Goal: Book appointment/travel/reservation

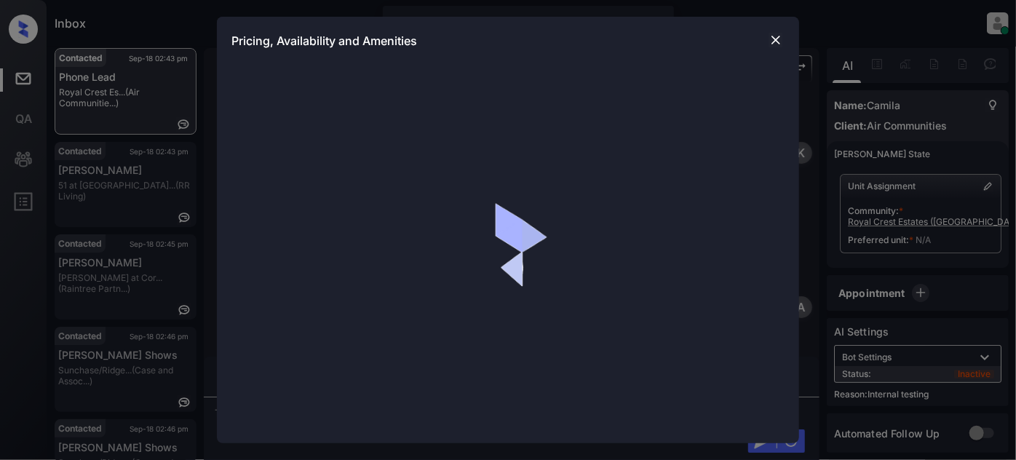
scroll to position [1433, 0]
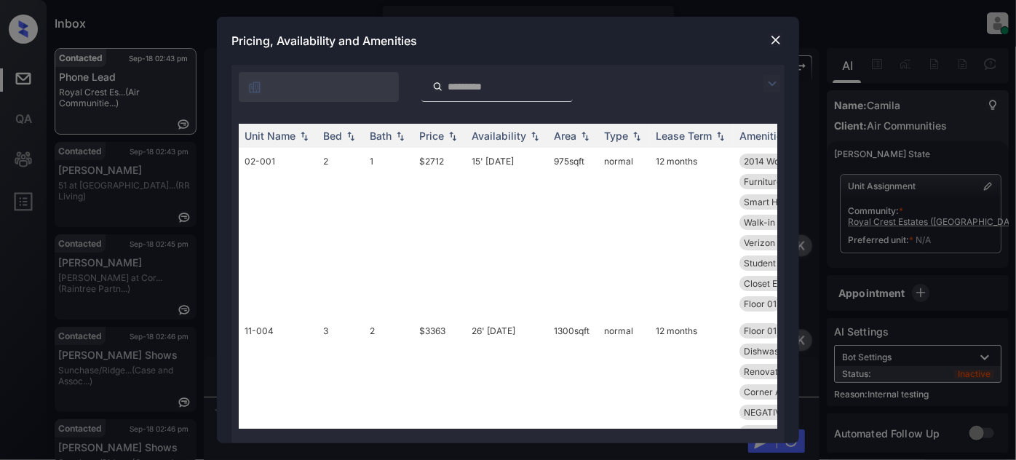
click at [780, 81] on img at bounding box center [771, 83] width 17 height 17
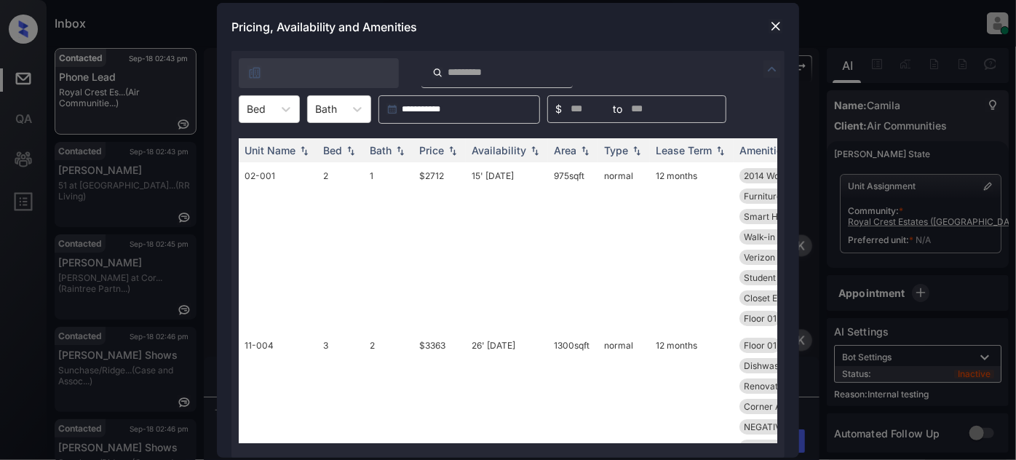
click at [287, 124] on div "Unit Name Bed Bath Price Availability Area Type Lease Term Amenities 02-001 2 1…" at bounding box center [507, 291] width 553 height 334
click at [267, 121] on div "Bed" at bounding box center [269, 109] width 61 height 28
click at [255, 172] on div "3" at bounding box center [269, 171] width 61 height 26
click at [437, 148] on div "Price" at bounding box center [431, 150] width 25 height 12
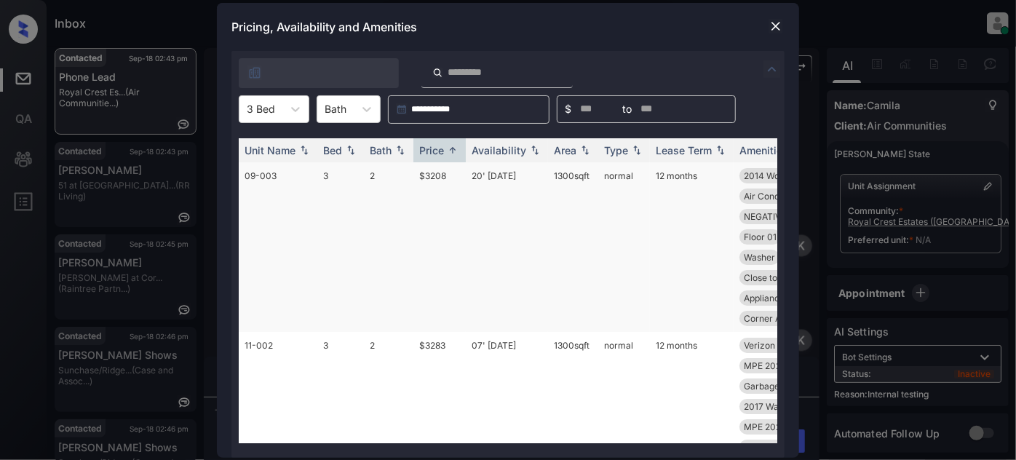
click at [494, 184] on td "20' Jun 25" at bounding box center [507, 247] width 82 height 170
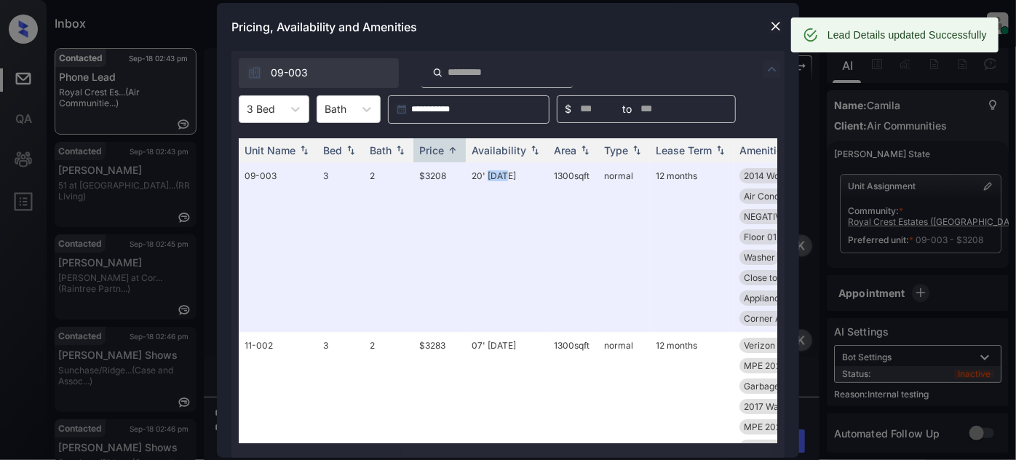
click at [776, 31] on img at bounding box center [775, 26] width 15 height 15
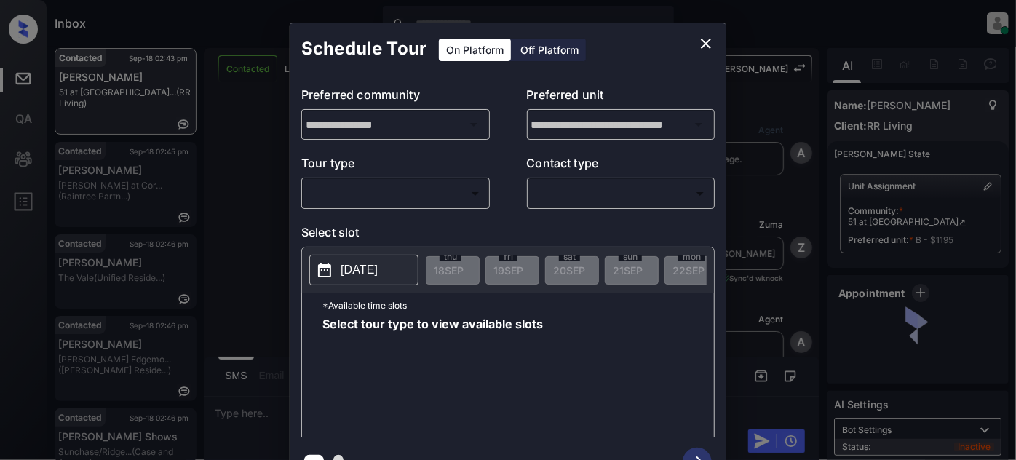
scroll to position [1658, 0]
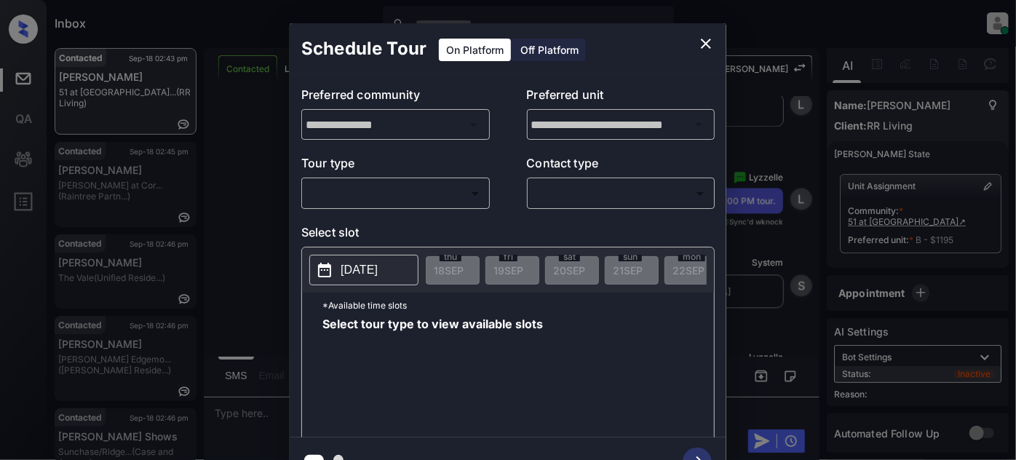
click at [347, 176] on p "Tour type" at bounding box center [395, 165] width 188 height 23
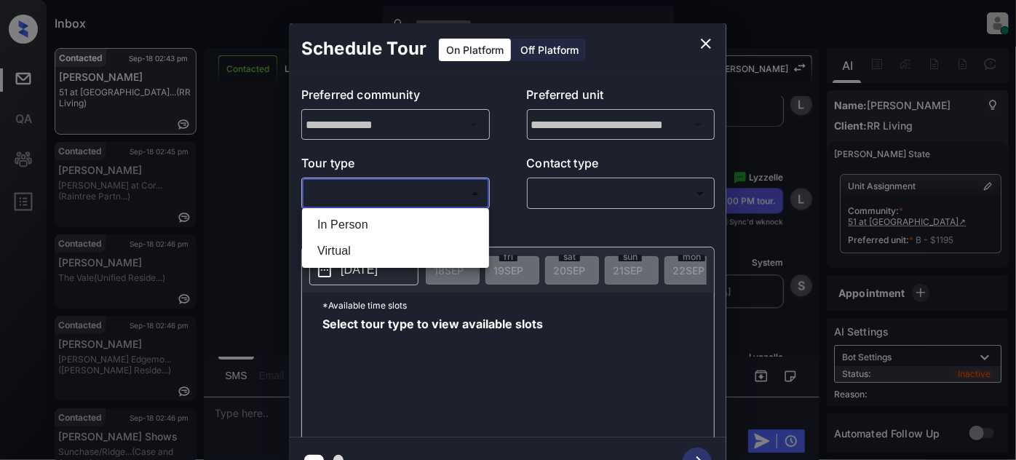
click at [347, 188] on body "Inbox [PERSON_NAME] Online Set yourself offline Set yourself on break Profile S…" at bounding box center [508, 230] width 1016 height 460
click at [335, 219] on li "In Person" at bounding box center [396, 225] width 180 height 26
type input "********"
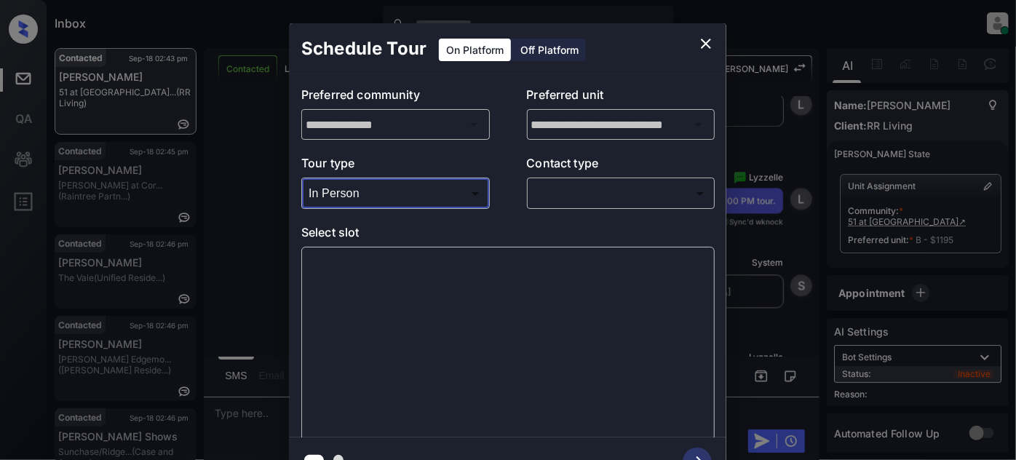
click at [568, 186] on body "Inbox Juan Carlos Manantan Online Set yourself offline Set yourself on break Pr…" at bounding box center [508, 230] width 1016 height 460
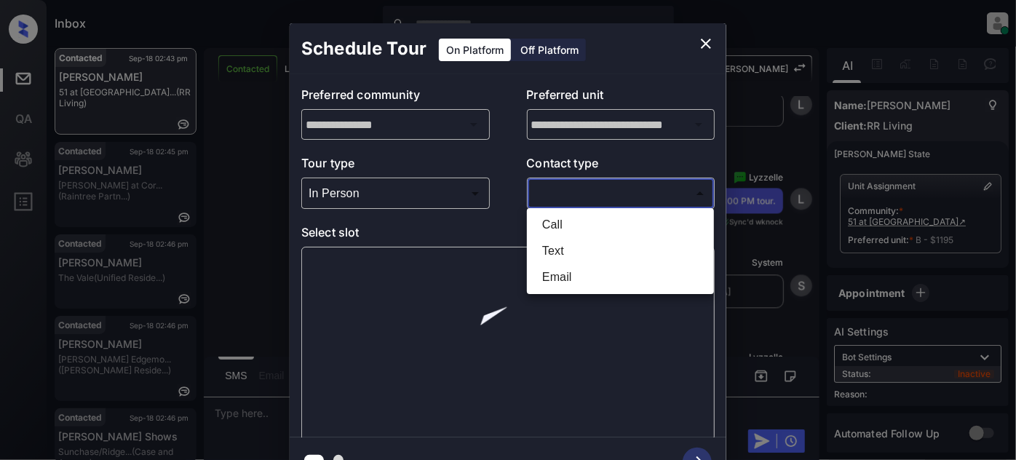
click at [574, 245] on li "Text" at bounding box center [620, 251] width 180 height 26
type input "****"
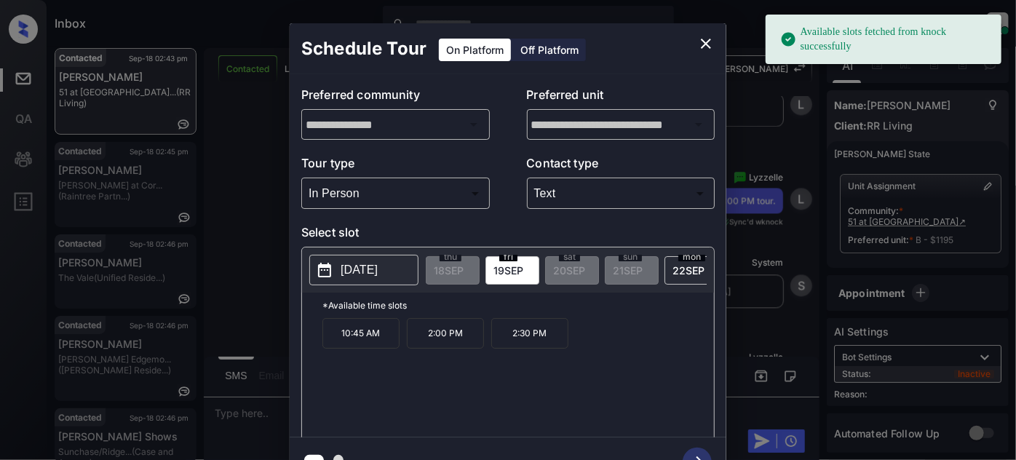
click at [353, 270] on p "[DATE]" at bounding box center [358, 269] width 37 height 17
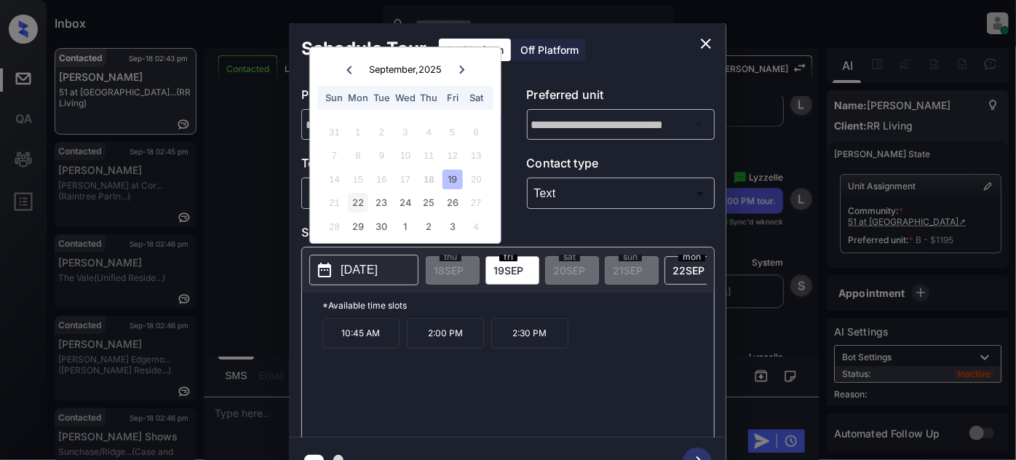
click at [350, 209] on div "22" at bounding box center [358, 203] width 20 height 20
click at [408, 203] on div "24" at bounding box center [405, 203] width 20 height 20
click at [429, 202] on div "25" at bounding box center [429, 203] width 20 height 20
click at [442, 202] on div "21 22 23 24 25 26 27" at bounding box center [404, 202] width 181 height 23
click at [451, 202] on div "26" at bounding box center [452, 203] width 20 height 20
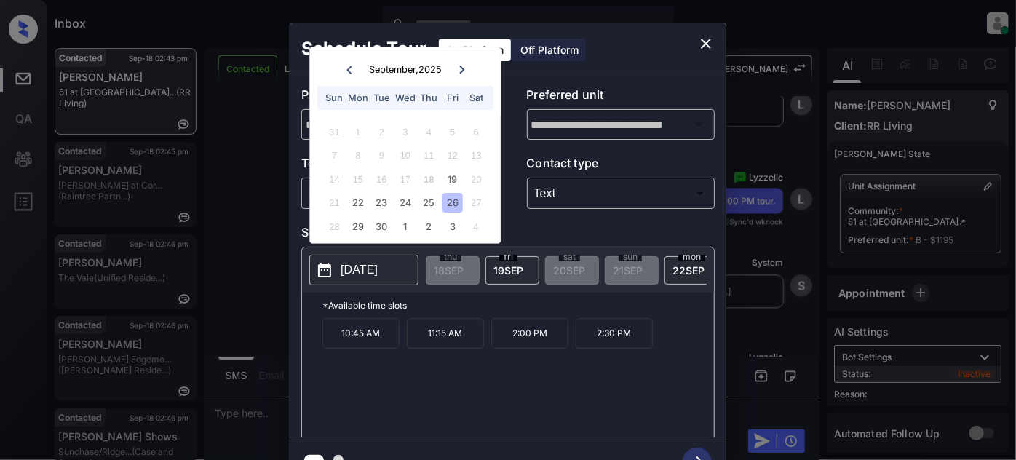
click at [394, 199] on div "21 22 23 24 25 26 27" at bounding box center [404, 202] width 181 height 23
click at [381, 201] on div "23" at bounding box center [382, 203] width 20 height 20
click at [406, 205] on div "24" at bounding box center [405, 203] width 20 height 20
click at [408, 204] on div "24" at bounding box center [405, 203] width 20 height 20
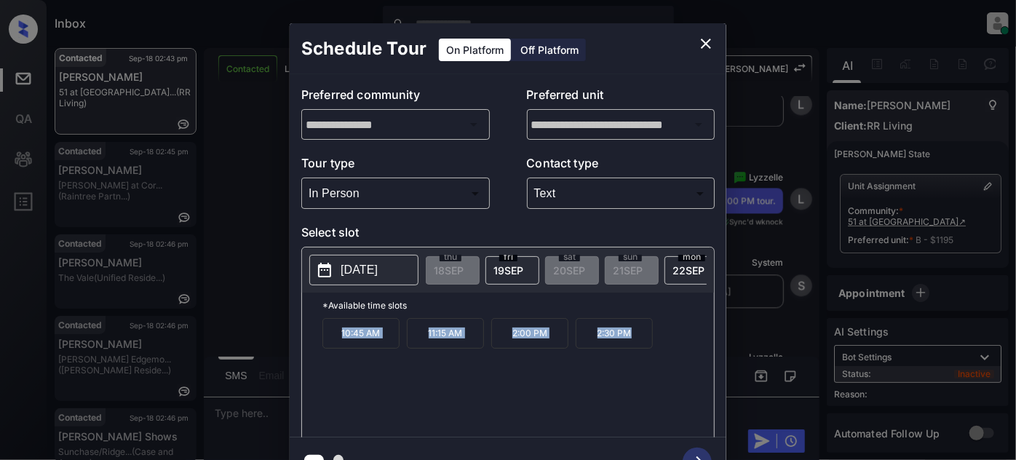
drag, startPoint x: 646, startPoint y: 355, endPoint x: 322, endPoint y: 346, distance: 324.6
click at [322, 346] on div "10:45 AM 11:15 AM 2:00 PM 2:30 PM" at bounding box center [517, 376] width 391 height 116
copy div "10:45 AM 11:15 AM 2:00 PM 2:30 PM"
click at [704, 49] on icon "close" at bounding box center [705, 43] width 17 height 17
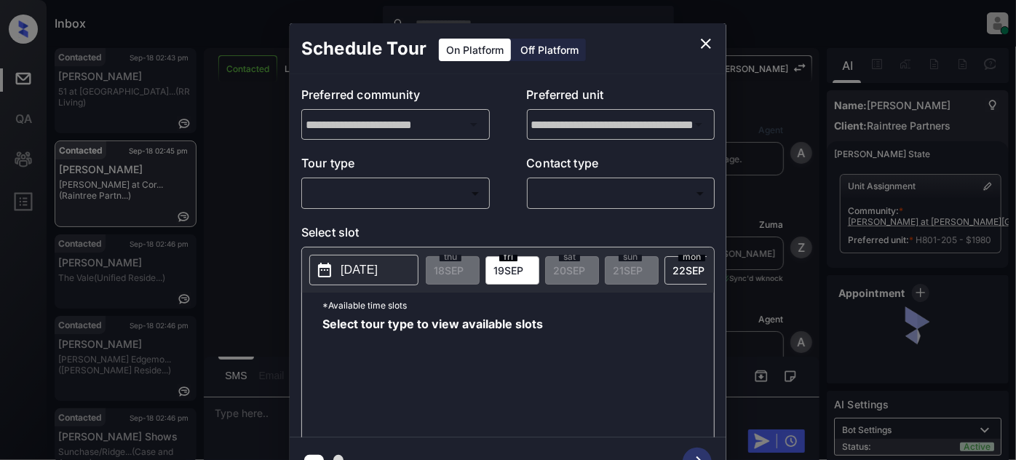
scroll to position [2802, 0]
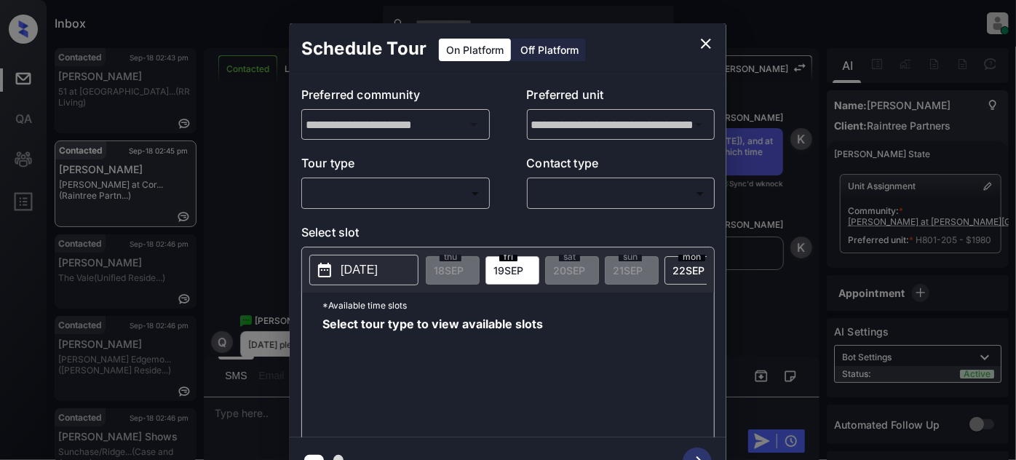
click at [388, 202] on body "Inbox Juan Carlos Manantan Online Set yourself offline Set yourself on break Pr…" at bounding box center [508, 230] width 1016 height 460
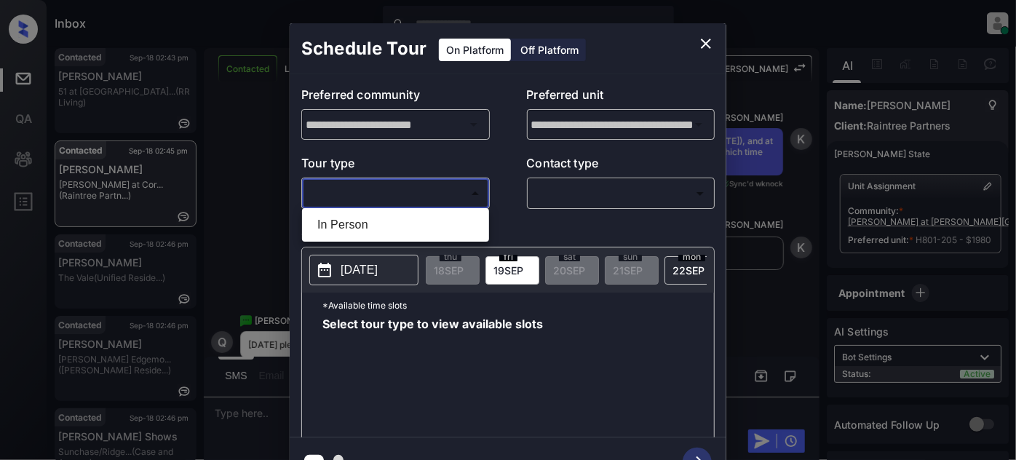
click at [355, 232] on li "In Person" at bounding box center [396, 225] width 180 height 26
type input "********"
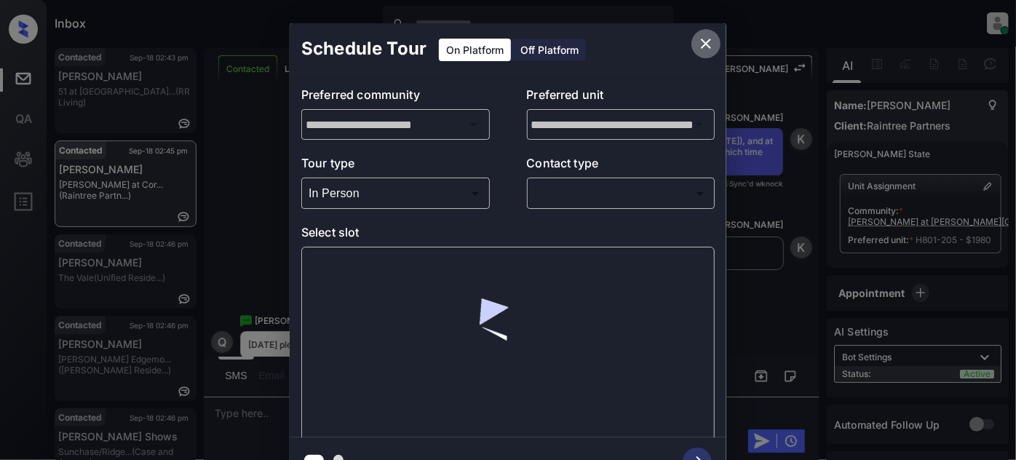
click at [704, 42] on icon "close" at bounding box center [706, 44] width 10 height 10
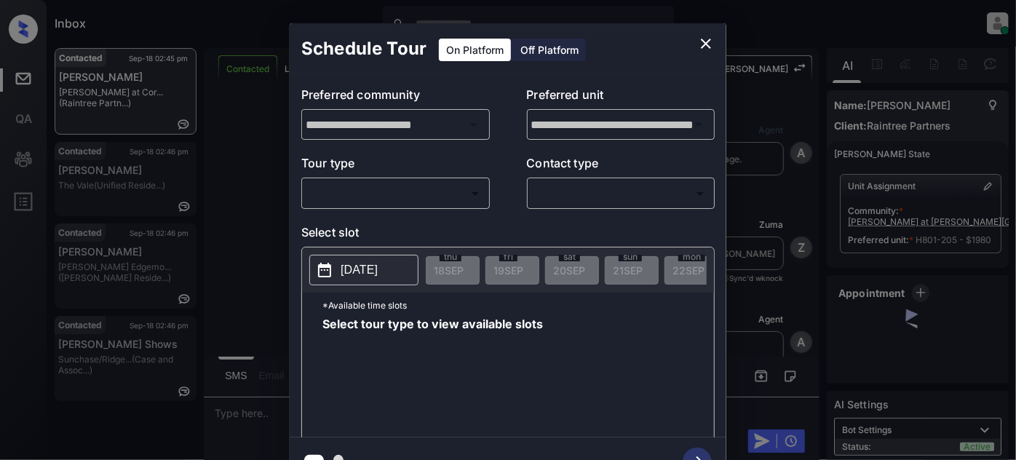
scroll to position [3199, 0]
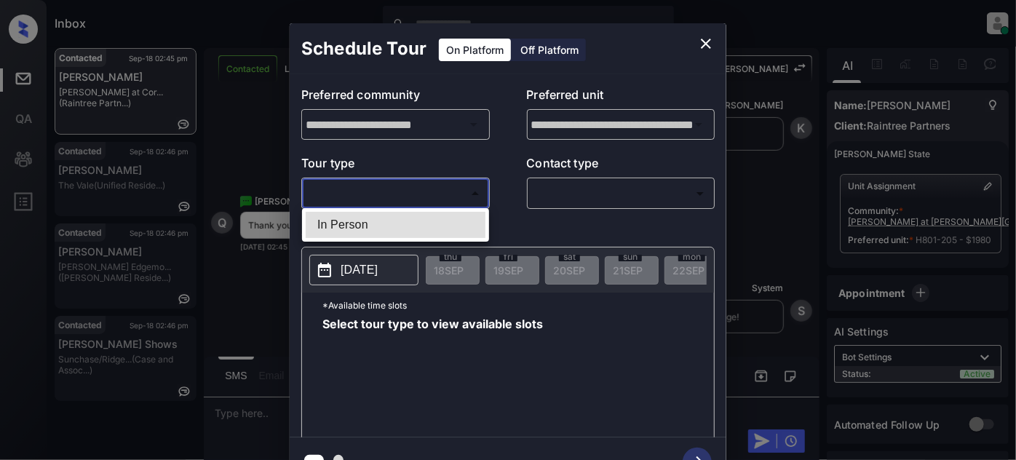
click at [442, 197] on body "Inbox Juan Carlos Manantan Online Set yourself offline Set yourself on break Pr…" at bounding box center [508, 230] width 1016 height 460
click at [705, 44] on div at bounding box center [508, 230] width 1016 height 460
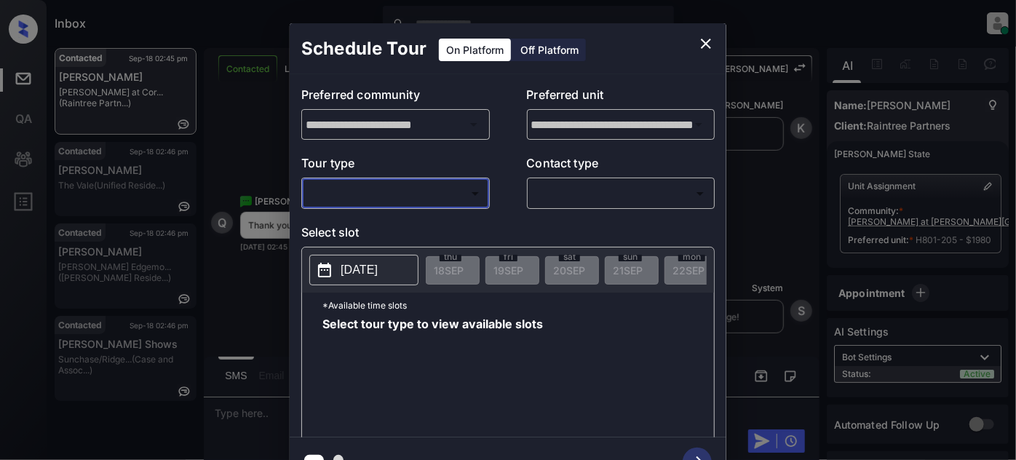
click at [694, 33] on div "Schedule Tour On Platform Off Platform" at bounding box center [508, 48] width 437 height 51
click at [701, 41] on icon "close" at bounding box center [705, 43] width 17 height 17
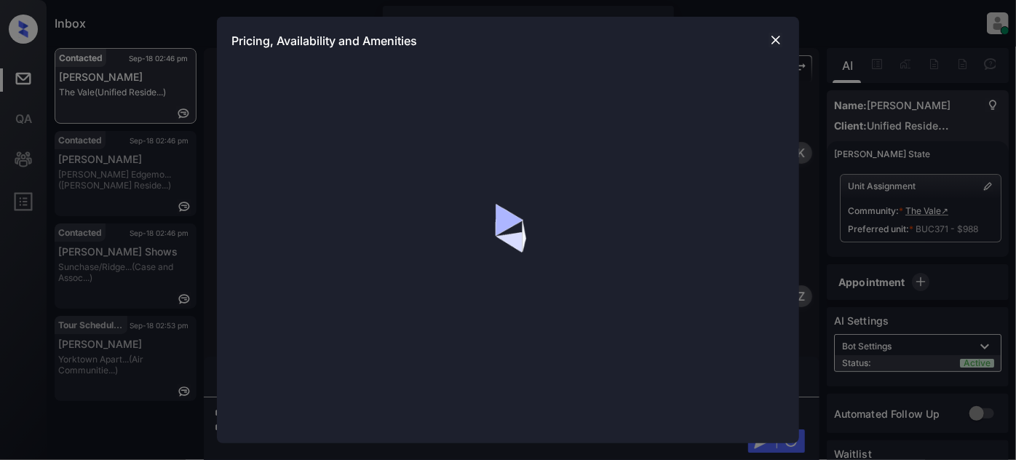
scroll to position [4825, 0]
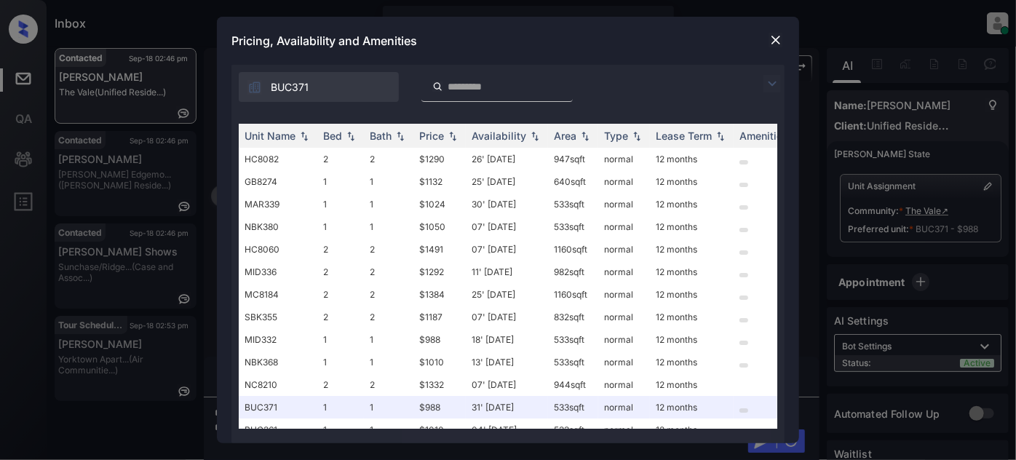
click at [771, 83] on img at bounding box center [771, 83] width 17 height 17
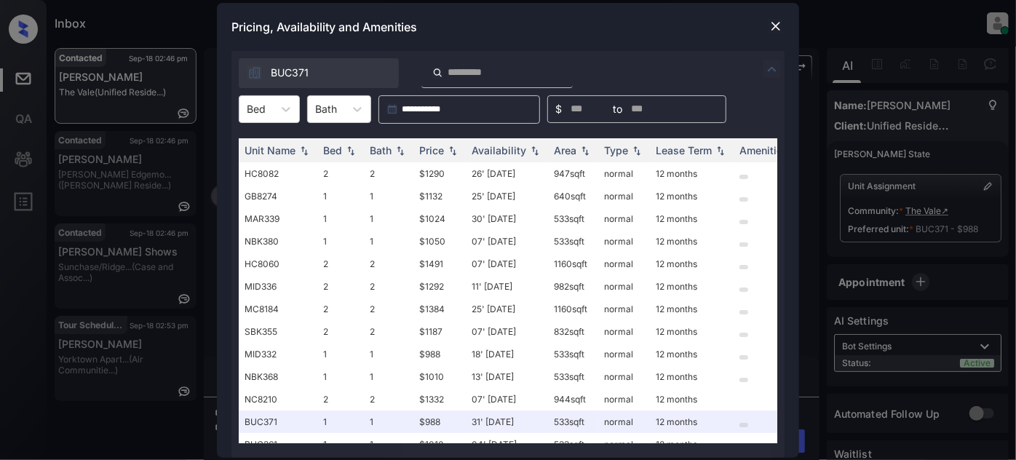
drag, startPoint x: 283, startPoint y: 100, endPoint x: 274, endPoint y: 126, distance: 26.9
click at [283, 101] on div at bounding box center [286, 109] width 26 height 26
click at [268, 139] on div "1" at bounding box center [269, 145] width 61 height 26
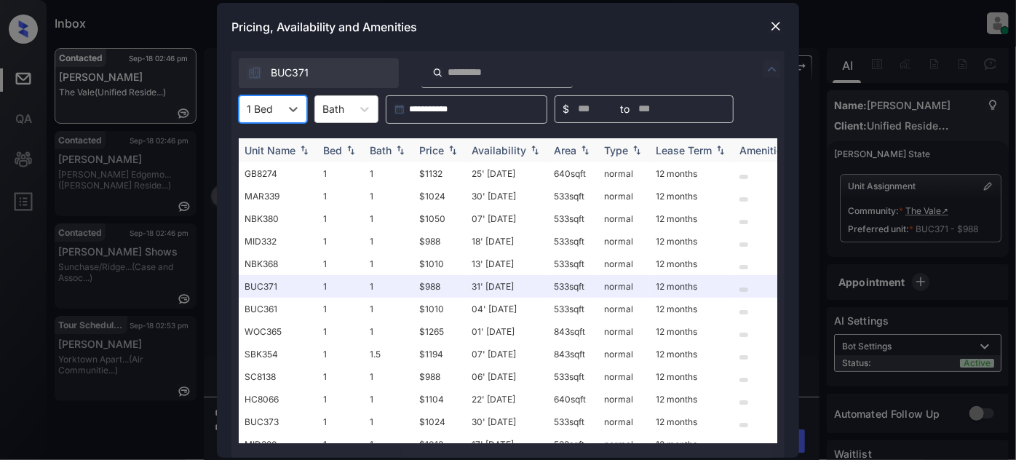
click at [449, 156] on th "Price" at bounding box center [439, 150] width 52 height 24
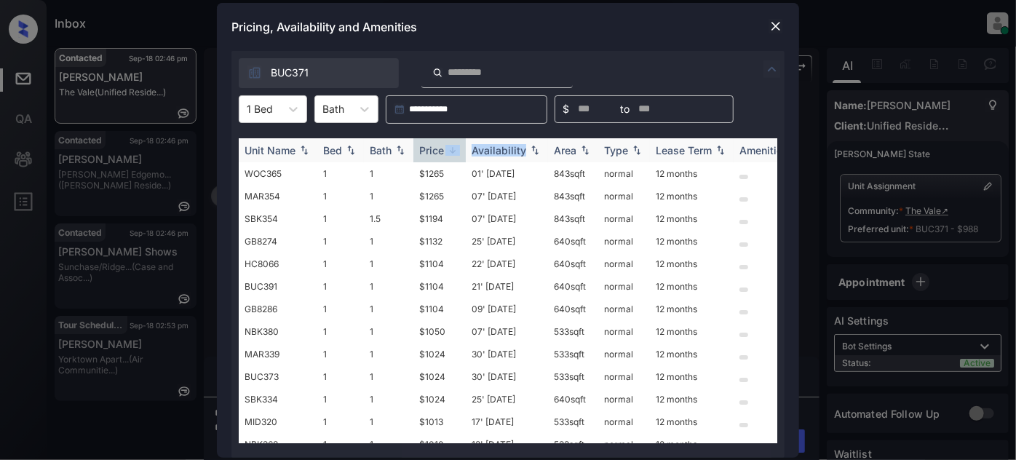
click at [449, 156] on th "Price" at bounding box center [439, 150] width 52 height 24
click at [501, 199] on td "31' [DATE]" at bounding box center [507, 196] width 82 height 23
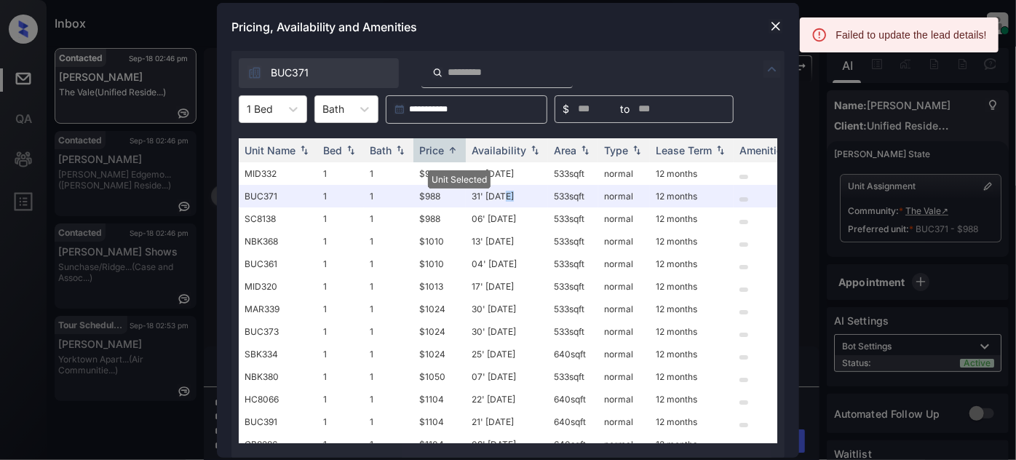
click at [770, 25] on img at bounding box center [775, 26] width 15 height 15
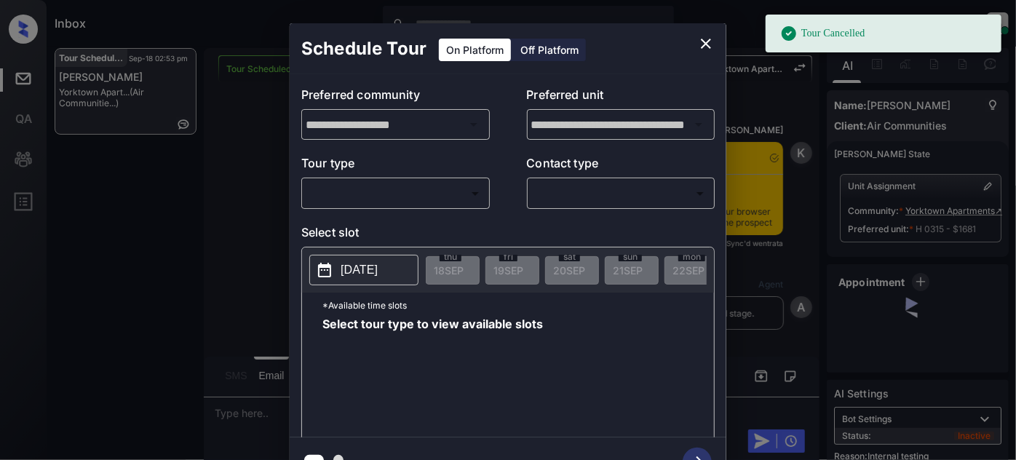
scroll to position [15514, 0]
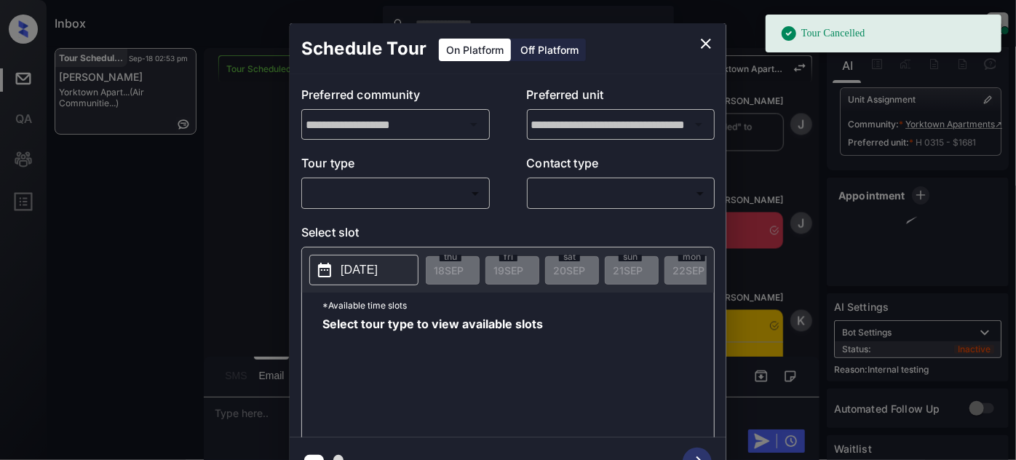
click at [450, 198] on body "Tour Cancelled Inbox [PERSON_NAME] Online Set yourself offline Set yourself on …" at bounding box center [508, 230] width 1016 height 460
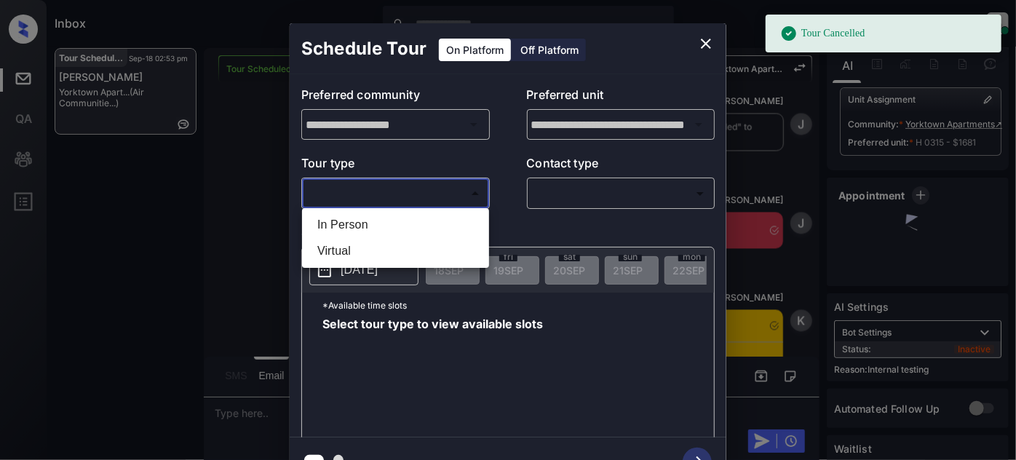
scroll to position [35, 0]
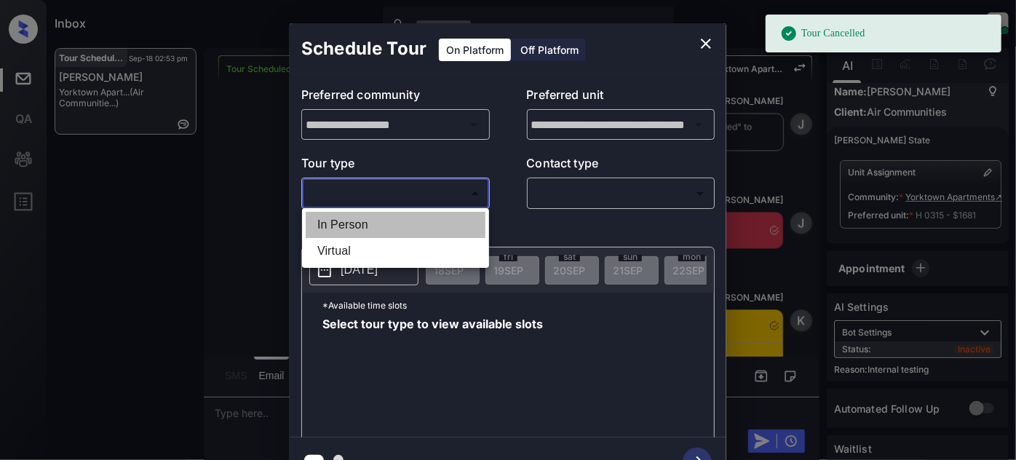
click at [397, 220] on li "In Person" at bounding box center [396, 225] width 180 height 26
type input "********"
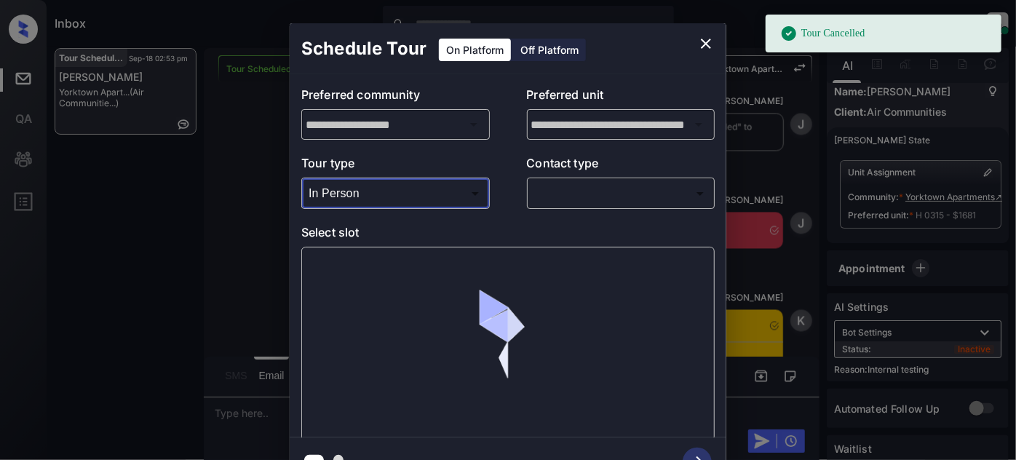
click at [607, 194] on body "Tour Cancelled Inbox [PERSON_NAME] Online Set yourself offline Set yourself on …" at bounding box center [508, 230] width 1016 height 460
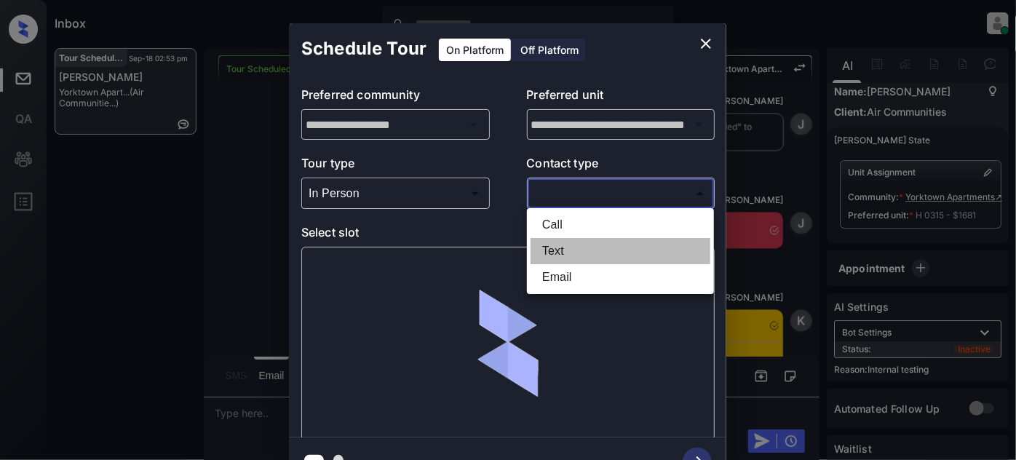
click at [567, 254] on li "Text" at bounding box center [620, 251] width 180 height 26
type input "****"
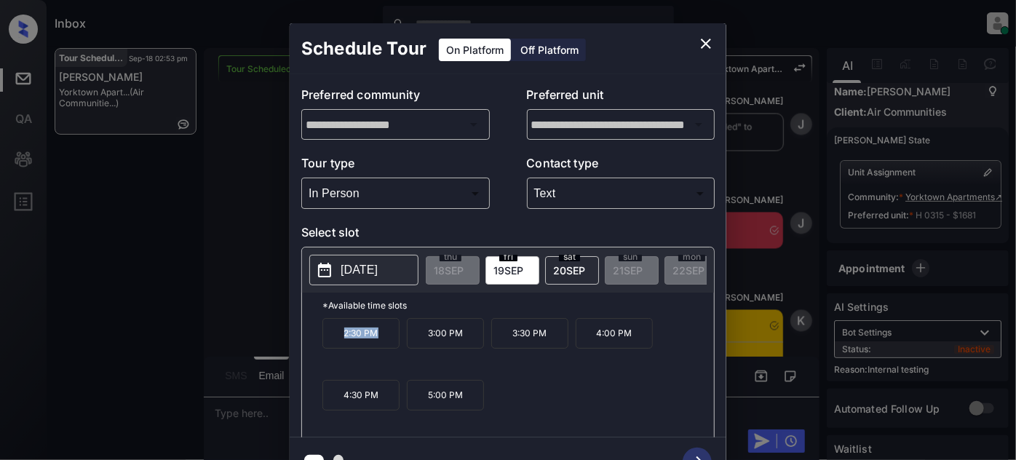
drag, startPoint x: 389, startPoint y: 339, endPoint x: 300, endPoint y: 332, distance: 88.3
click at [301, 332] on div "[DATE] 18 SEP [DATE] [DATE] [DATE] [DATE] [DATE] [DATE] [DATE] [DATE] [DATE] [D…" at bounding box center [507, 345] width 413 height 196
copy p "2:30 PM"
click at [704, 38] on icon "close" at bounding box center [705, 43] width 17 height 17
